Goal: Information Seeking & Learning: Learn about a topic

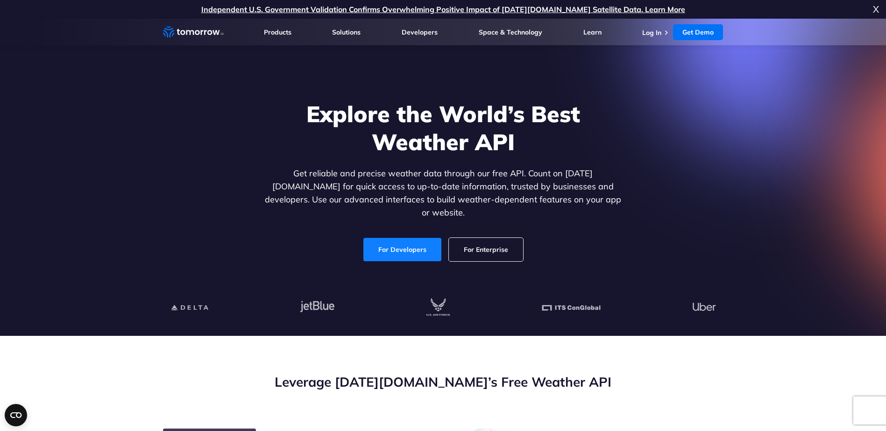
click at [398, 241] on link "For Developers" at bounding box center [402, 249] width 78 height 23
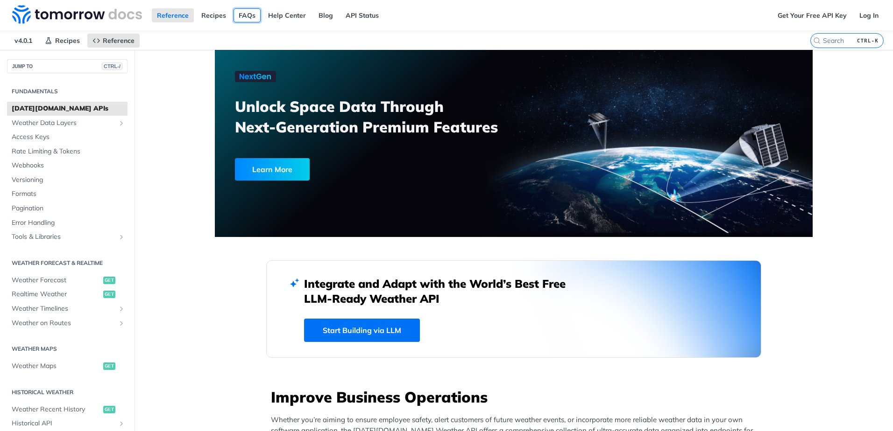
click at [239, 11] on link "FAQs" at bounding box center [246, 15] width 27 height 14
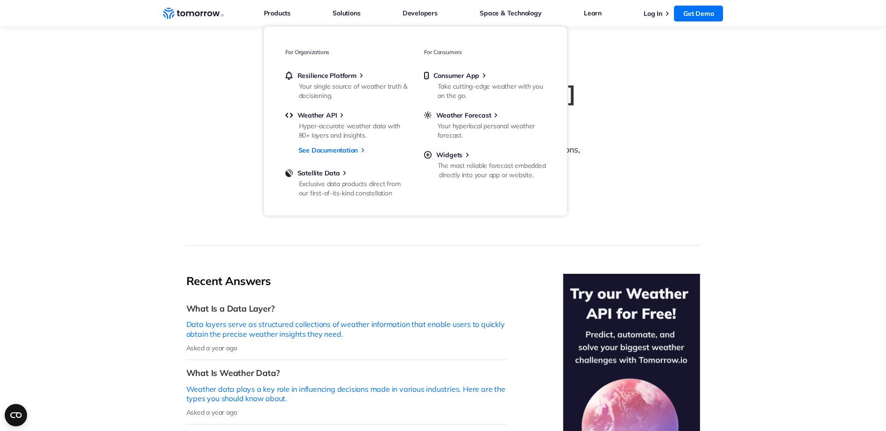
click at [197, 14] on icon "Weather Intelligence Solutions" at bounding box center [193, 13] width 61 height 12
